Goal: Transaction & Acquisition: Purchase product/service

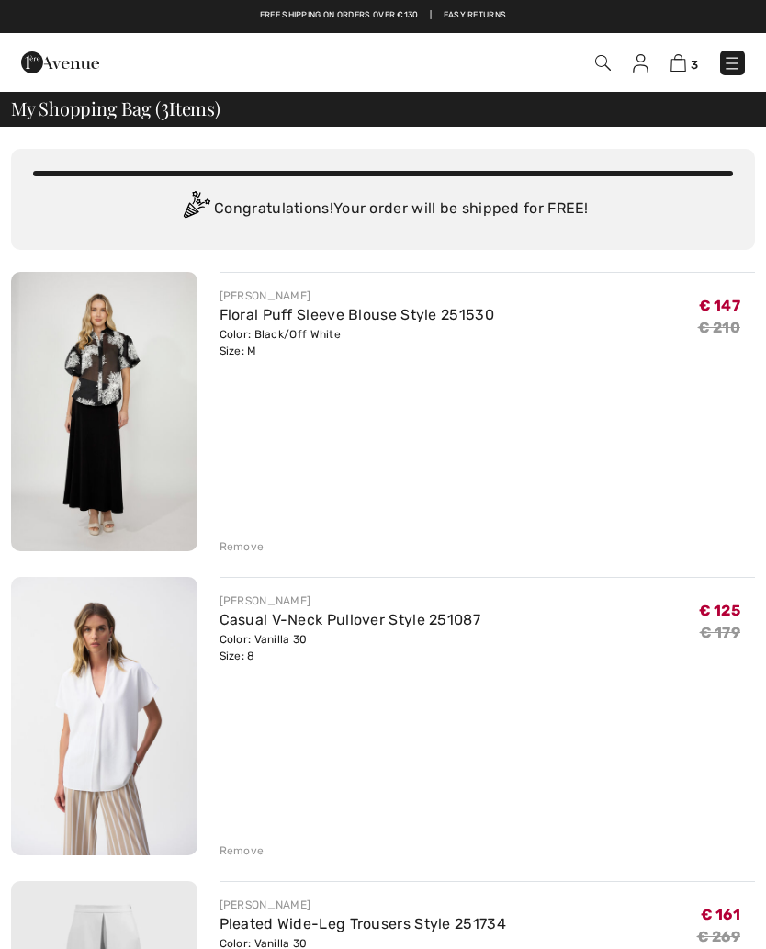
click at [143, 392] on img at bounding box center [104, 411] width 186 height 279
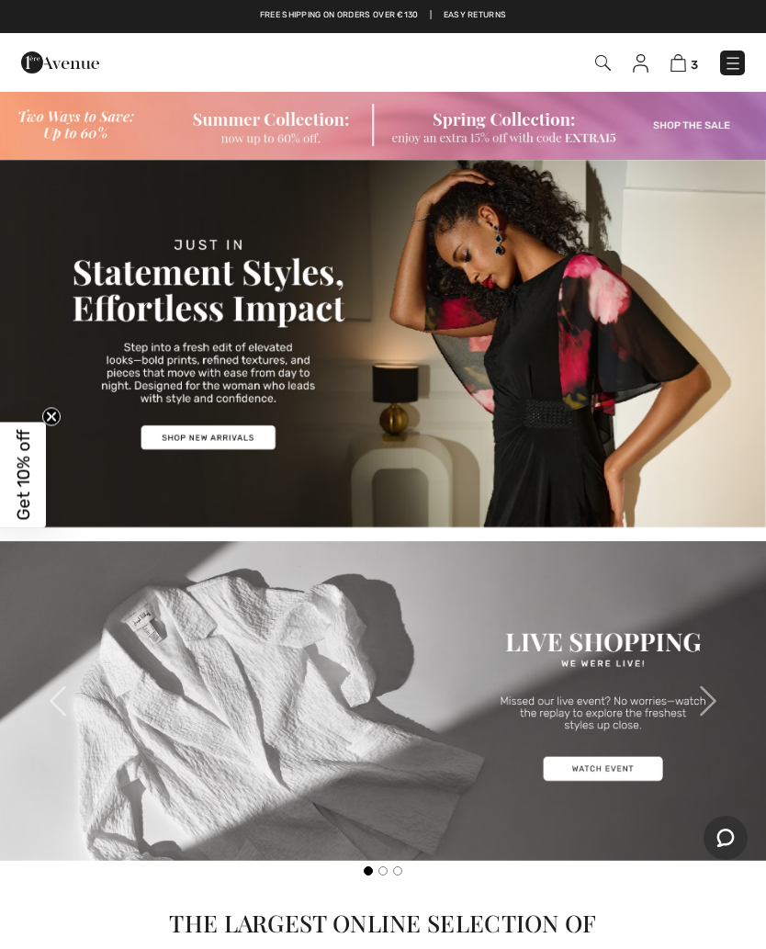
click at [598, 130] on img at bounding box center [383, 125] width 766 height 70
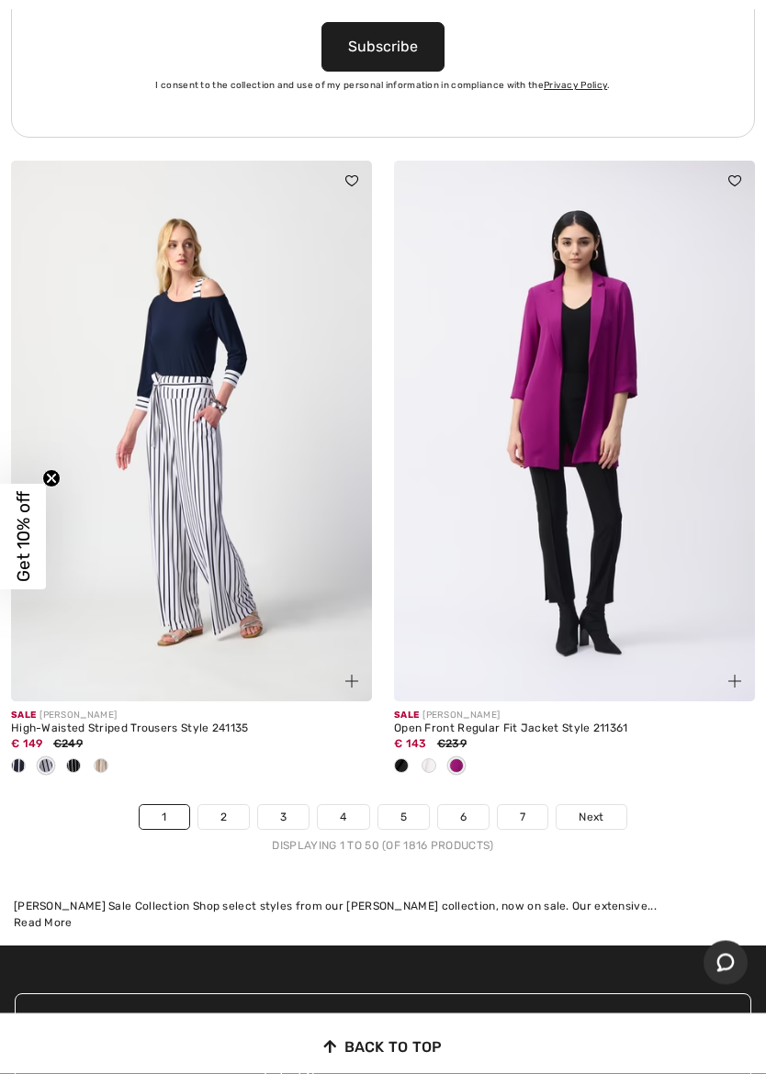
scroll to position [16043, 0]
click at [598, 809] on span "Next" at bounding box center [591, 817] width 25 height 17
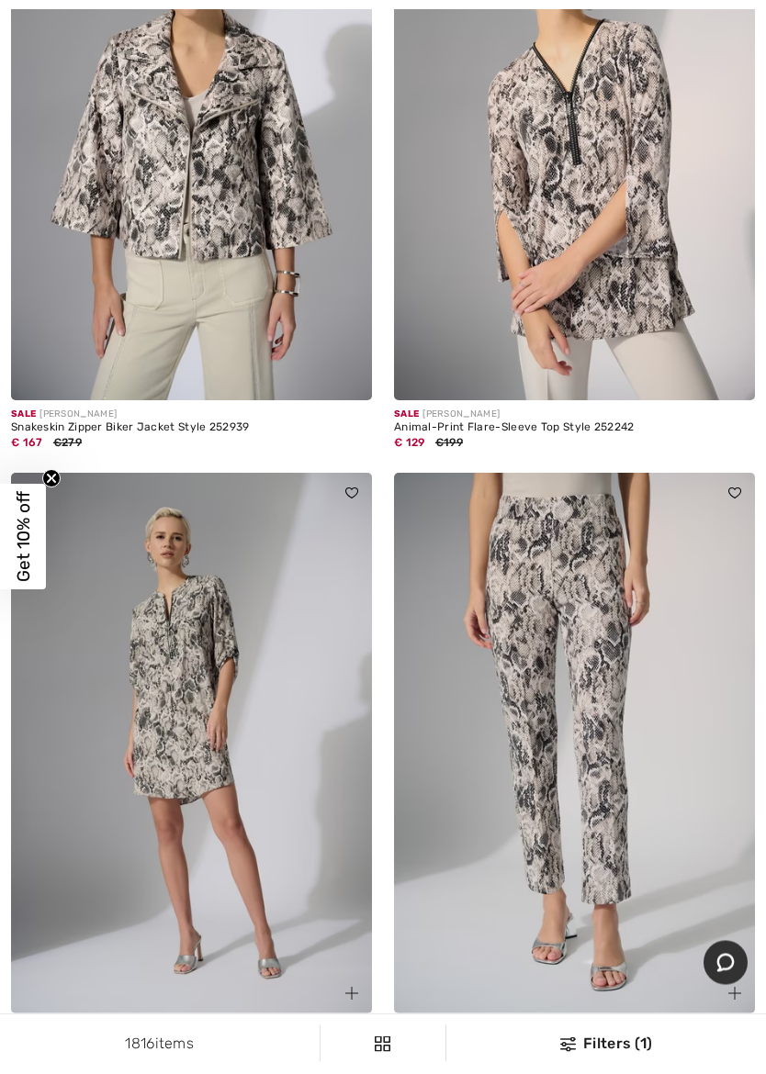
scroll to position [12234, 0]
click at [645, 703] on img at bounding box center [574, 743] width 361 height 542
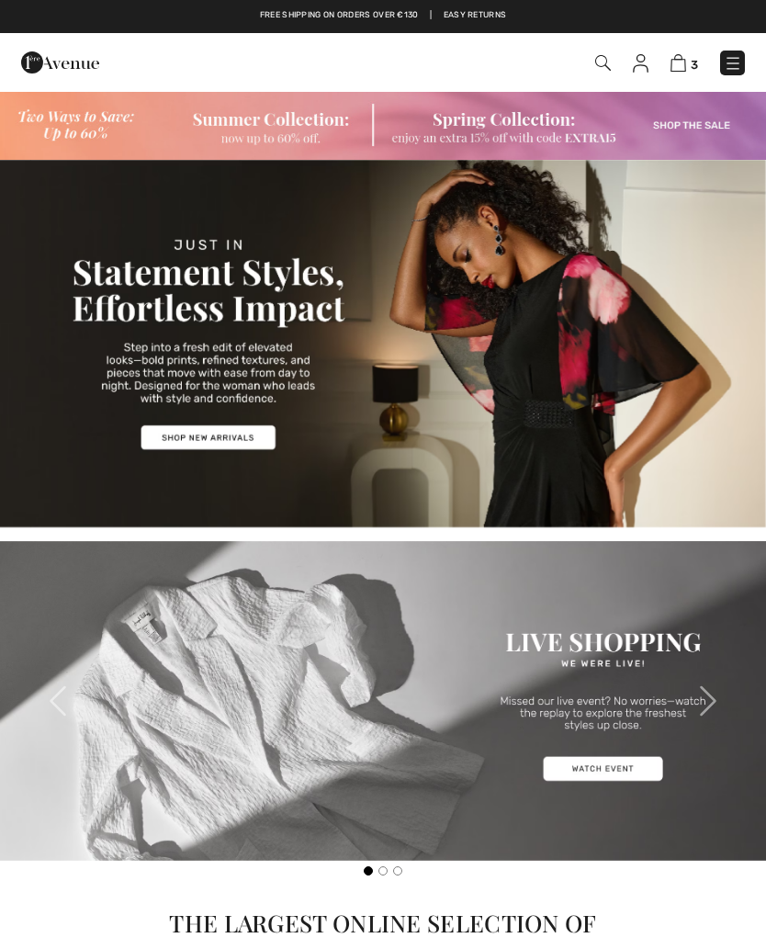
click at [574, 139] on img at bounding box center [383, 125] width 766 height 70
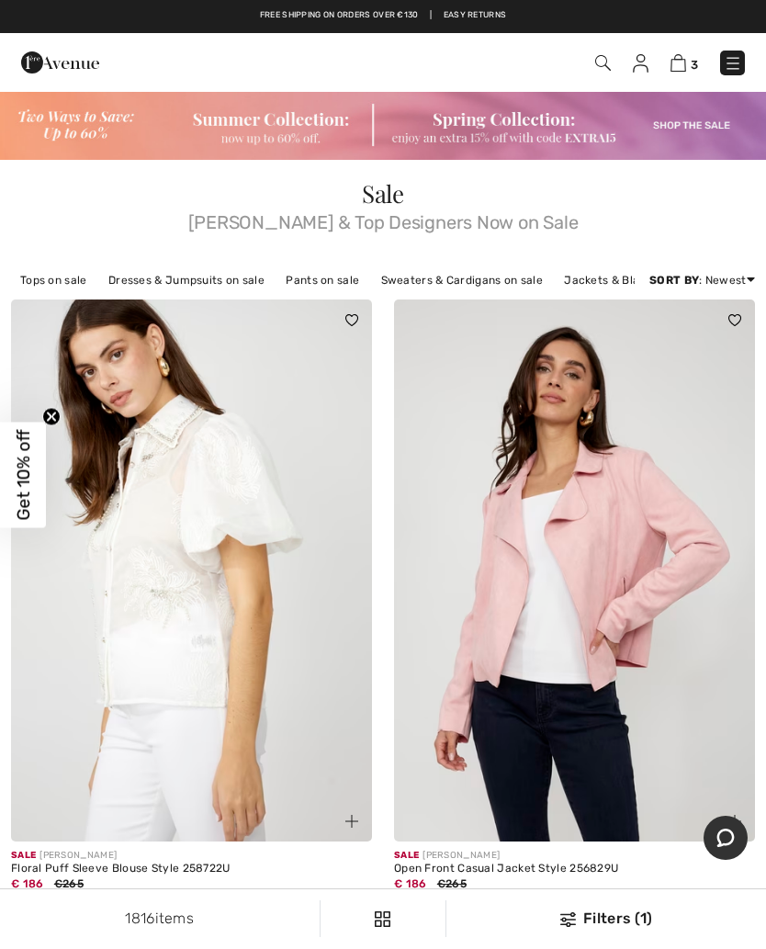
click at [685, 67] on img at bounding box center [678, 62] width 16 height 17
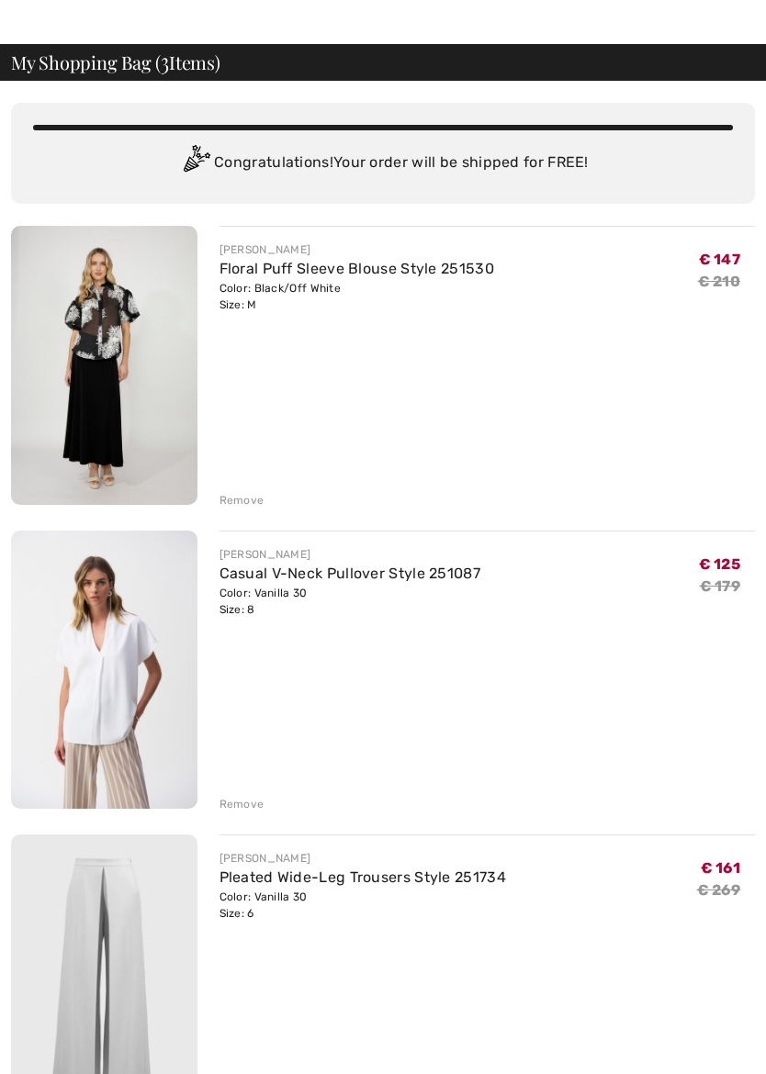
scroll to position [69, 0]
